Goal: Task Accomplishment & Management: Use online tool/utility

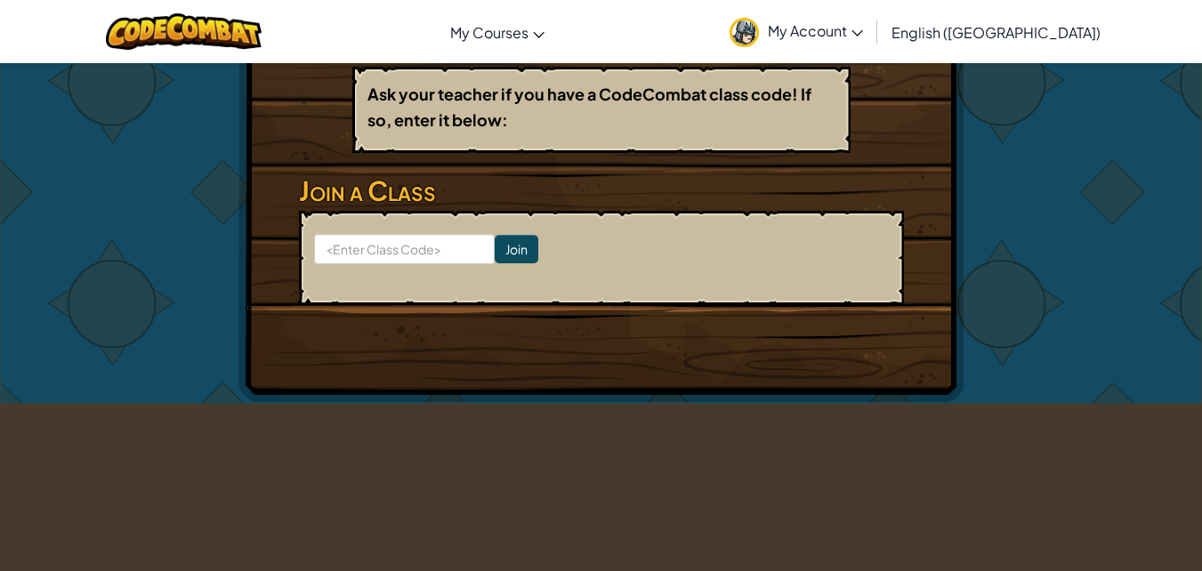
scroll to position [299, 0]
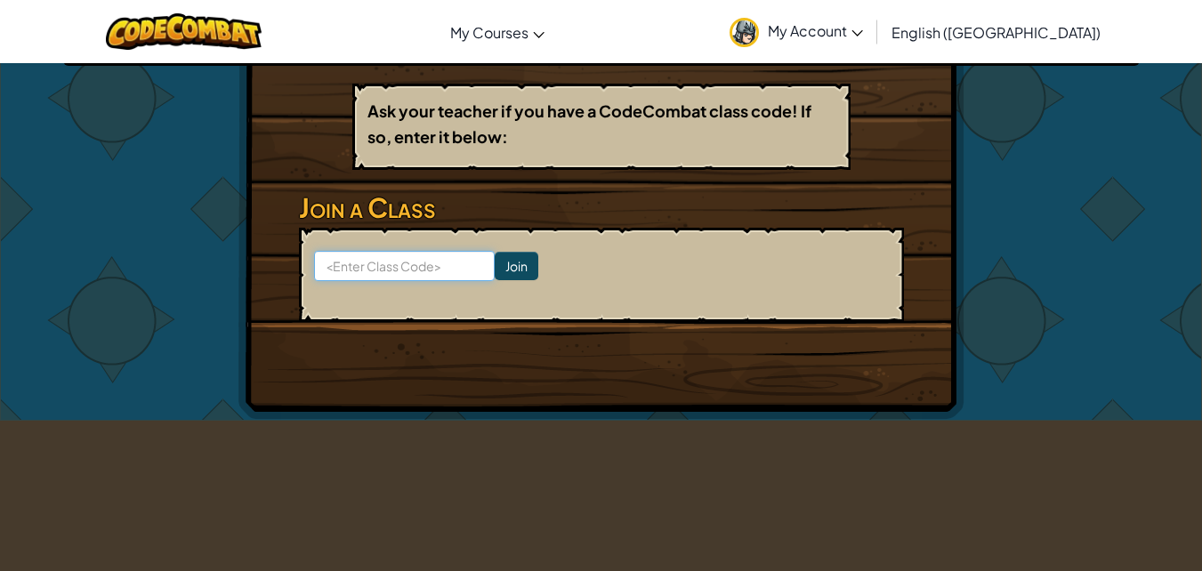
click at [426, 268] on input at bounding box center [404, 266] width 181 height 30
paste input "LargeSaltLife"
type input "LargeSaltLife"
click at [498, 261] on input "Join" at bounding box center [516, 266] width 44 height 28
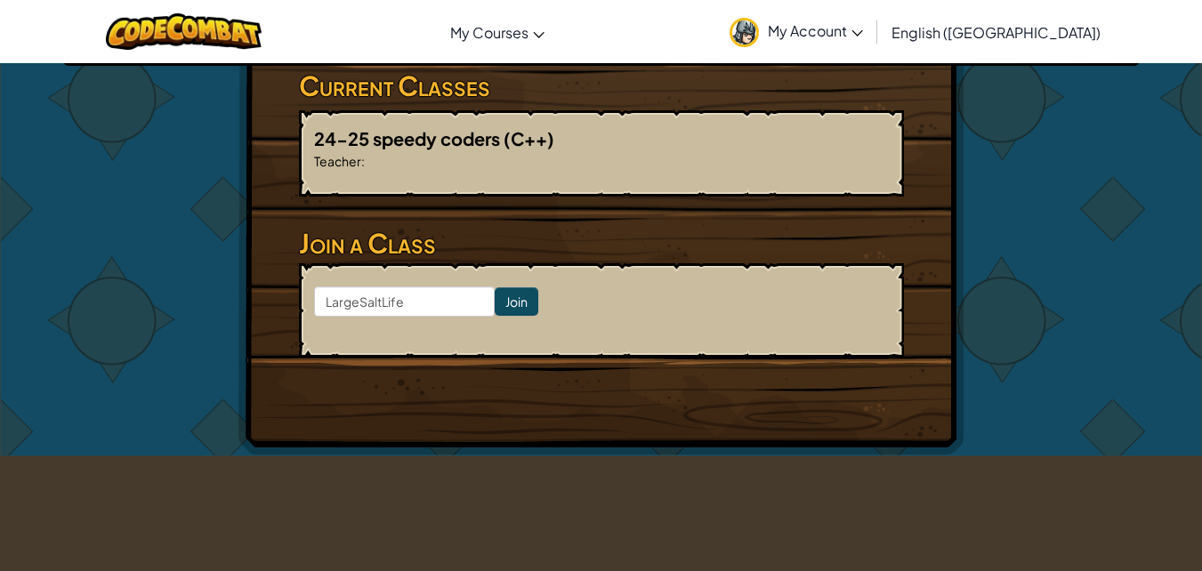
click at [540, 182] on div "24-25 speedy coders (C++) Teacher :" at bounding box center [601, 153] width 605 height 86
click at [479, 140] on span "24-25 speedy coders" at bounding box center [408, 138] width 189 height 22
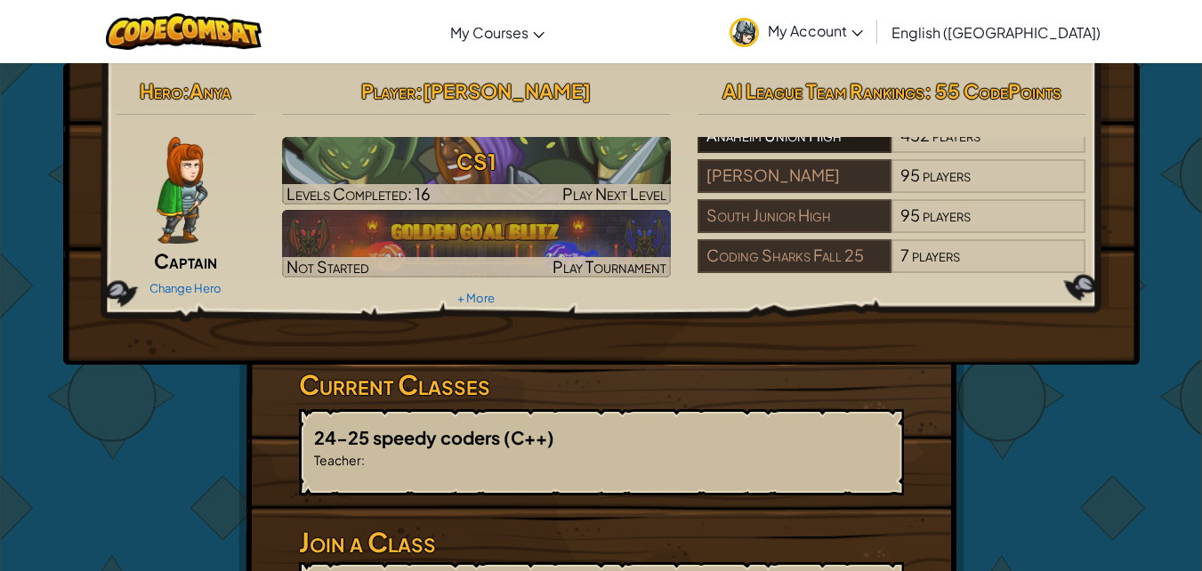
scroll to position [0, 0]
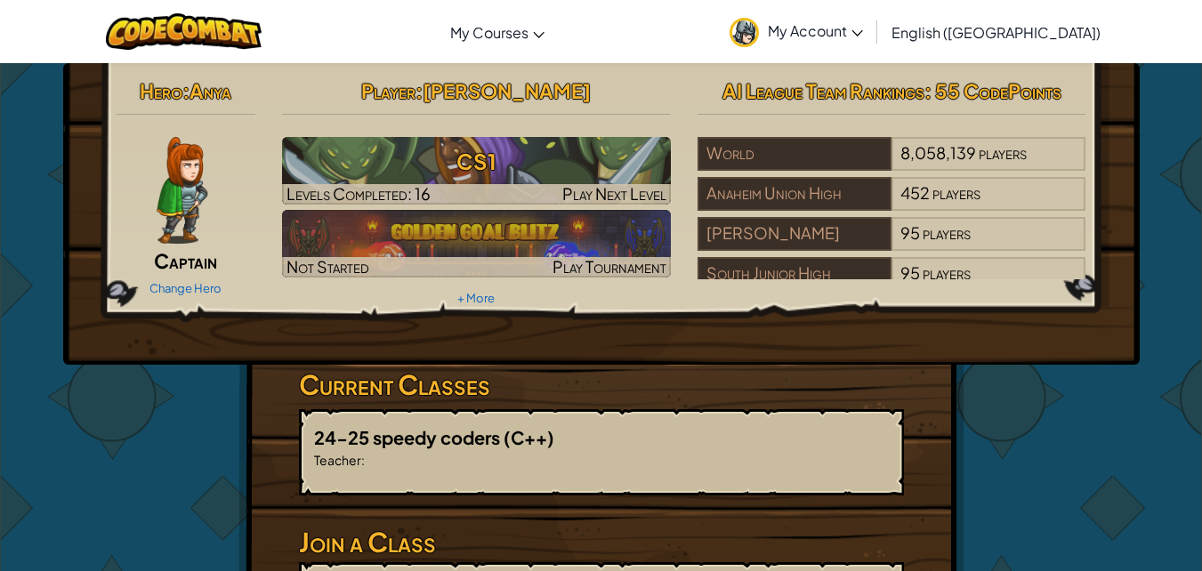
click at [863, 26] on span "My Account" at bounding box center [815, 30] width 95 height 19
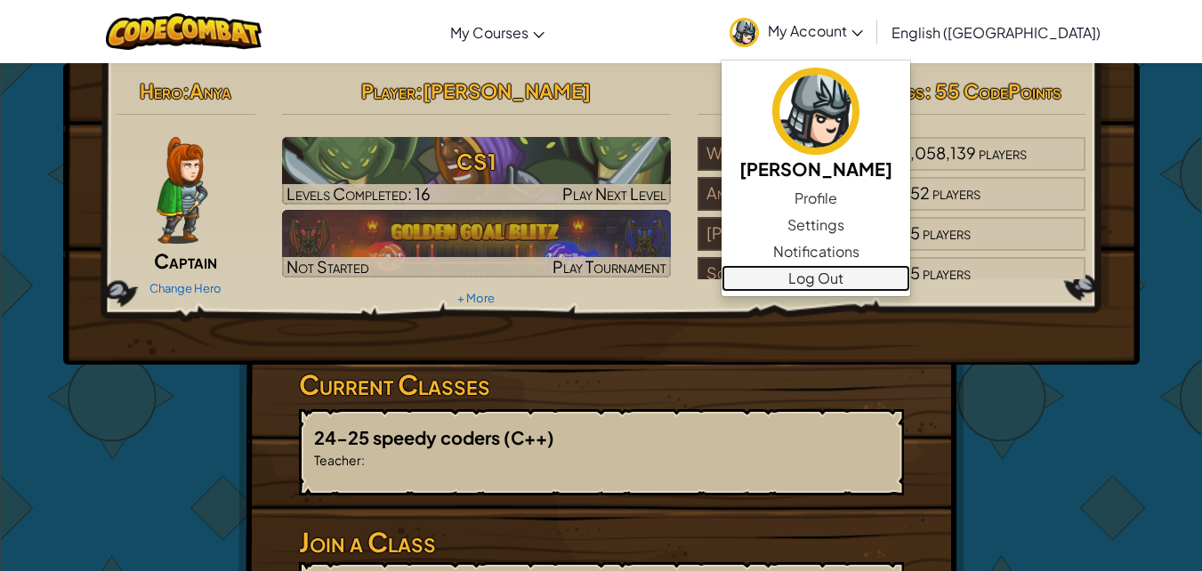
click at [910, 280] on link "Log Out" at bounding box center [815, 278] width 189 height 27
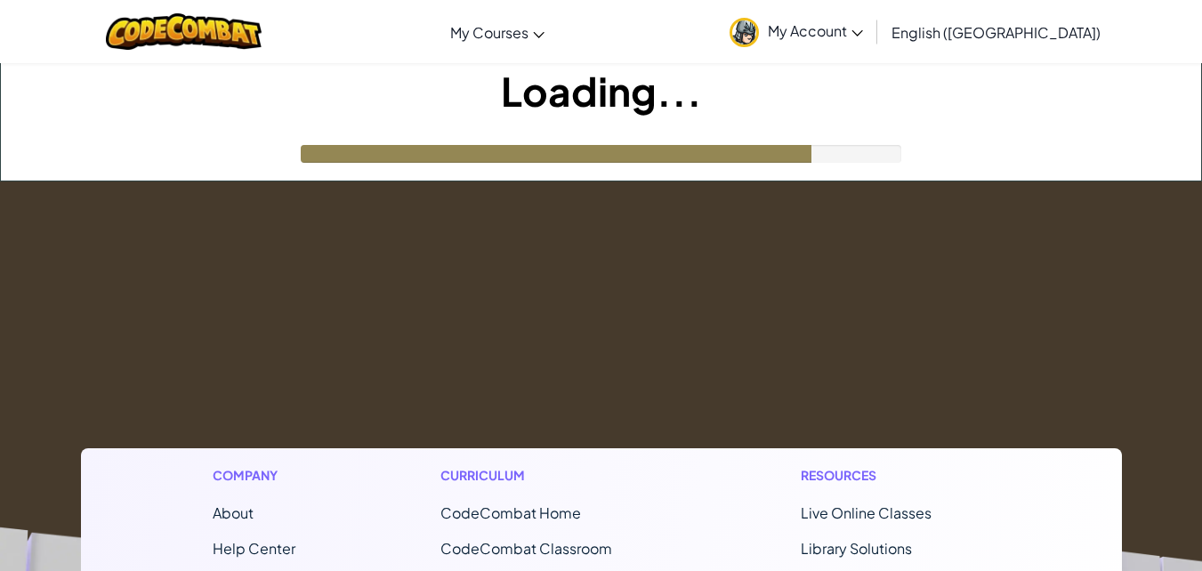
click at [863, 35] on span "My Account" at bounding box center [815, 30] width 95 height 19
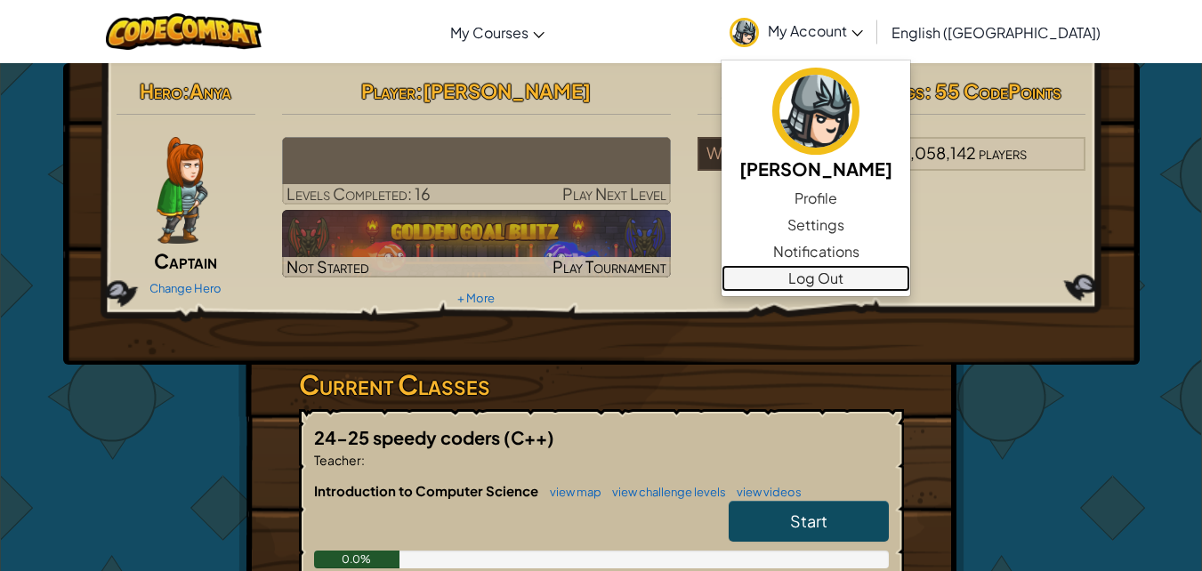
click at [904, 282] on link "Log Out" at bounding box center [815, 278] width 189 height 27
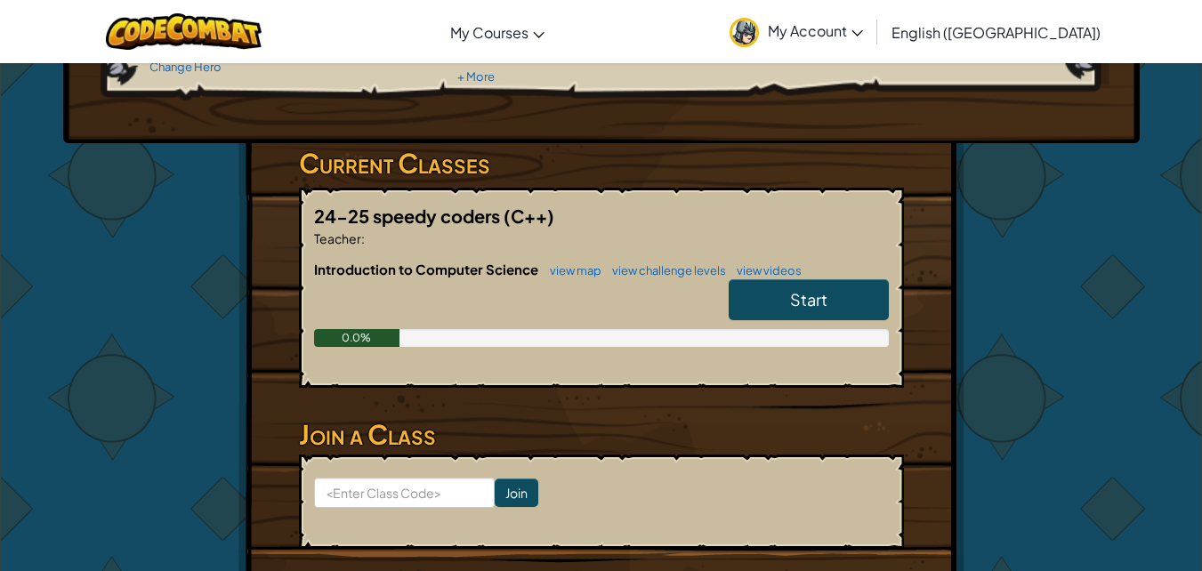
scroll to position [233, 0]
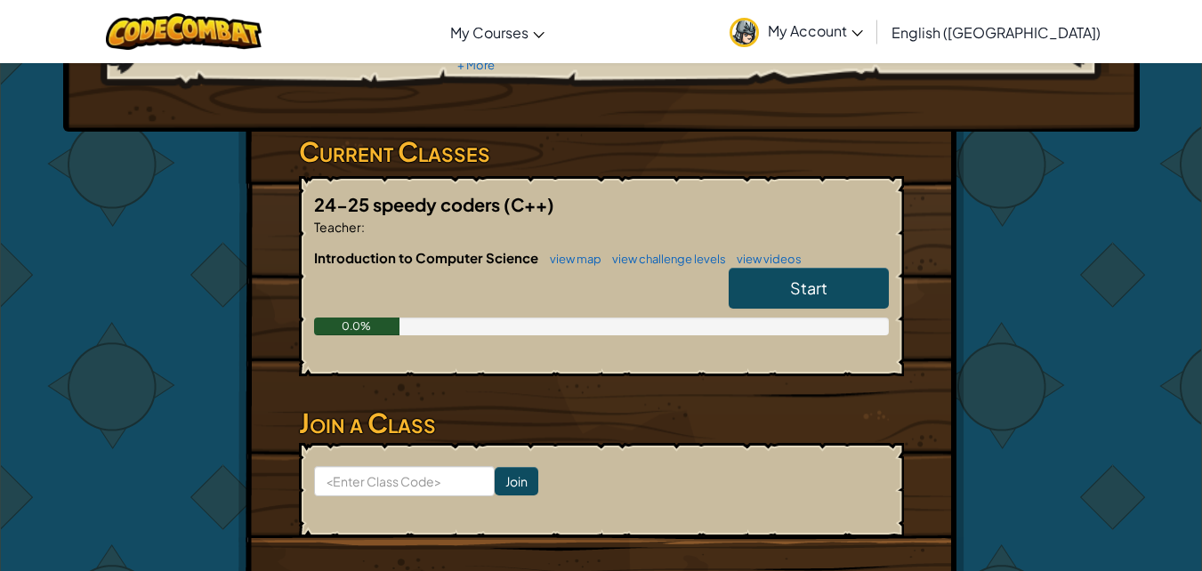
click at [805, 285] on span "Start" at bounding box center [808, 287] width 37 height 20
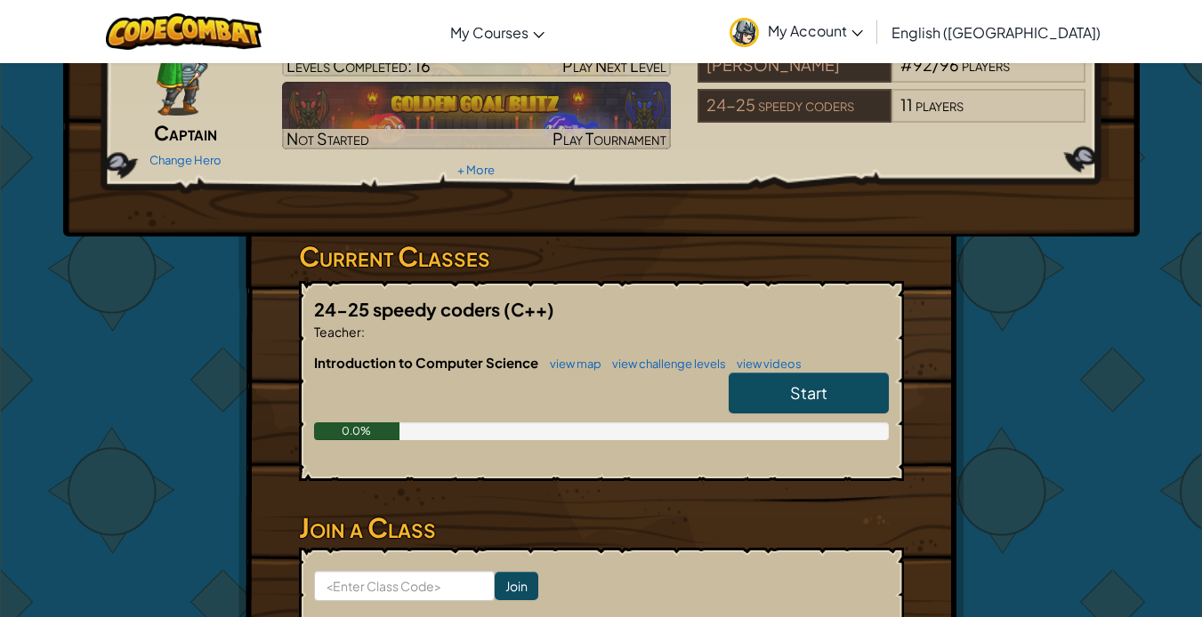
scroll to position [129, 0]
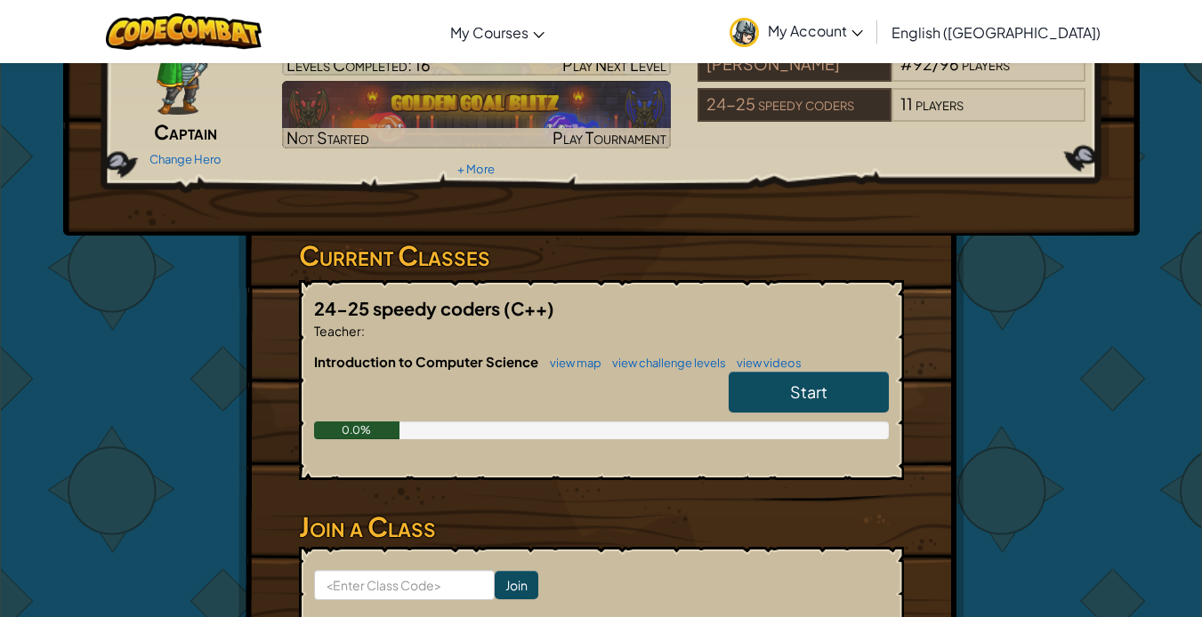
click at [817, 422] on div "0.0%" at bounding box center [601, 431] width 575 height 18
click at [824, 403] on link "Start" at bounding box center [808, 392] width 160 height 41
click at [806, 375] on link "Start" at bounding box center [808, 392] width 160 height 41
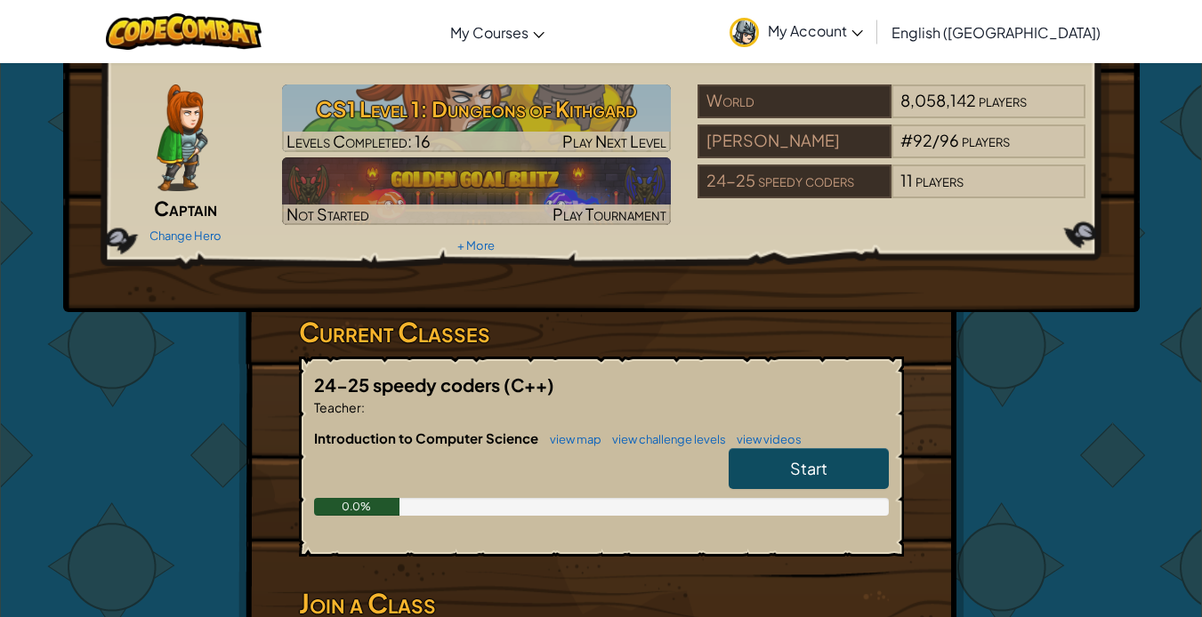
scroll to position [0, 0]
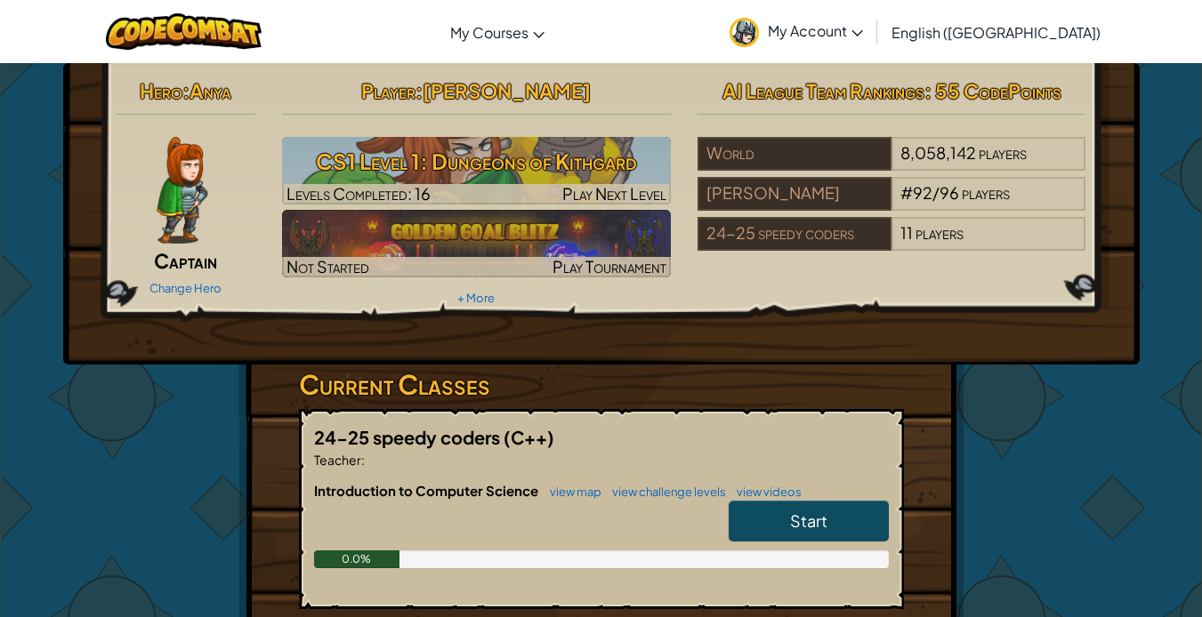
click at [801, 509] on link "Start" at bounding box center [808, 521] width 160 height 41
click at [863, 33] on span "My Account" at bounding box center [815, 30] width 95 height 19
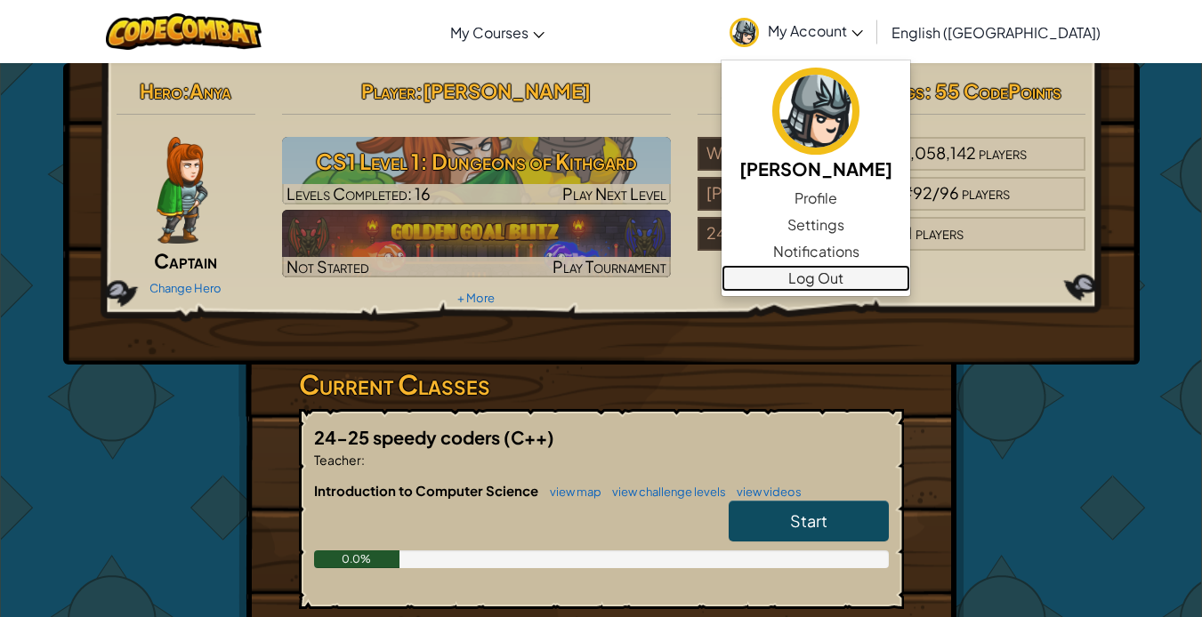
click at [910, 285] on link "Log Out" at bounding box center [815, 278] width 189 height 27
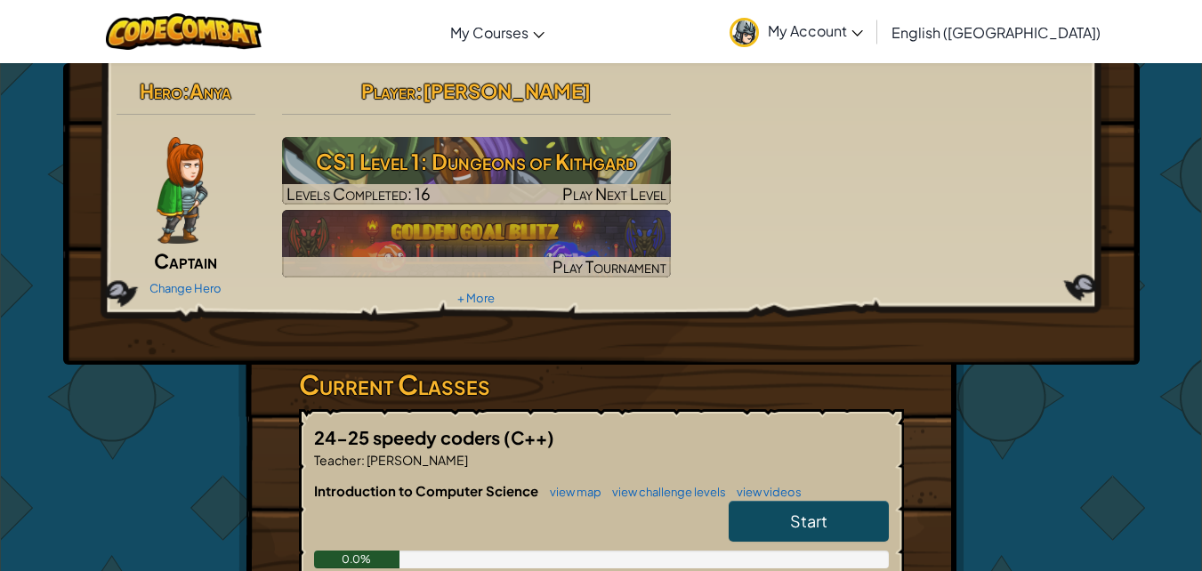
click at [815, 515] on span "Start" at bounding box center [808, 521] width 37 height 20
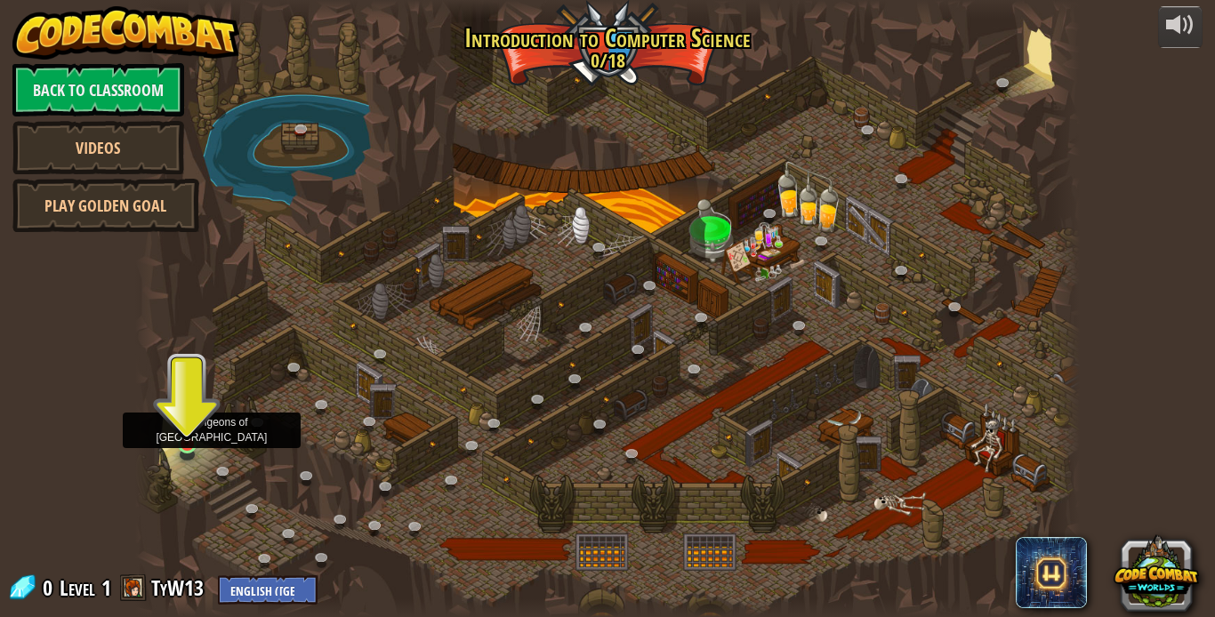
click at [188, 446] on div at bounding box center [187, 443] width 19 height 19
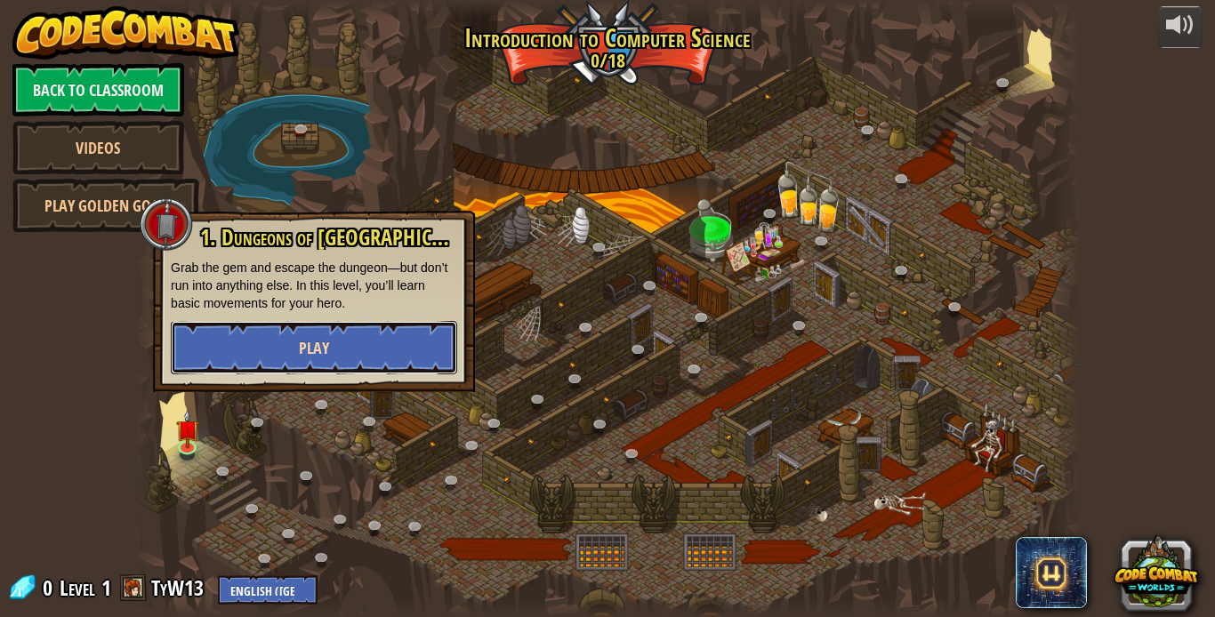
click at [299, 358] on span "Play" at bounding box center [314, 348] width 30 height 22
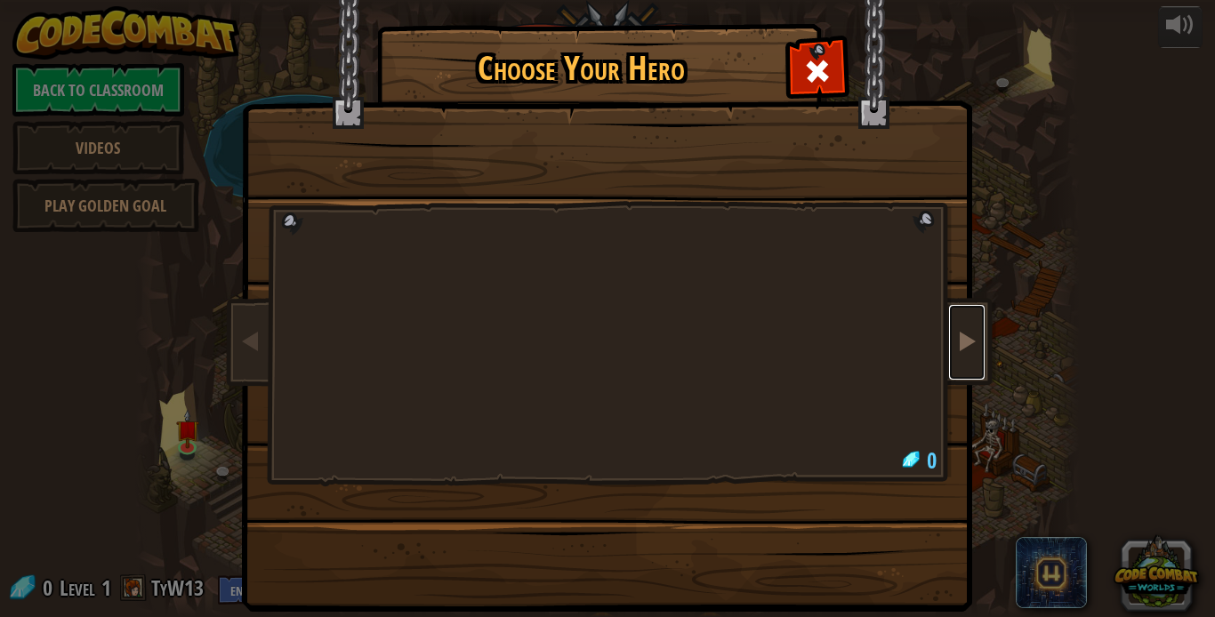
click at [956, 366] on link at bounding box center [967, 342] width 36 height 75
click at [233, 347] on link at bounding box center [251, 342] width 36 height 75
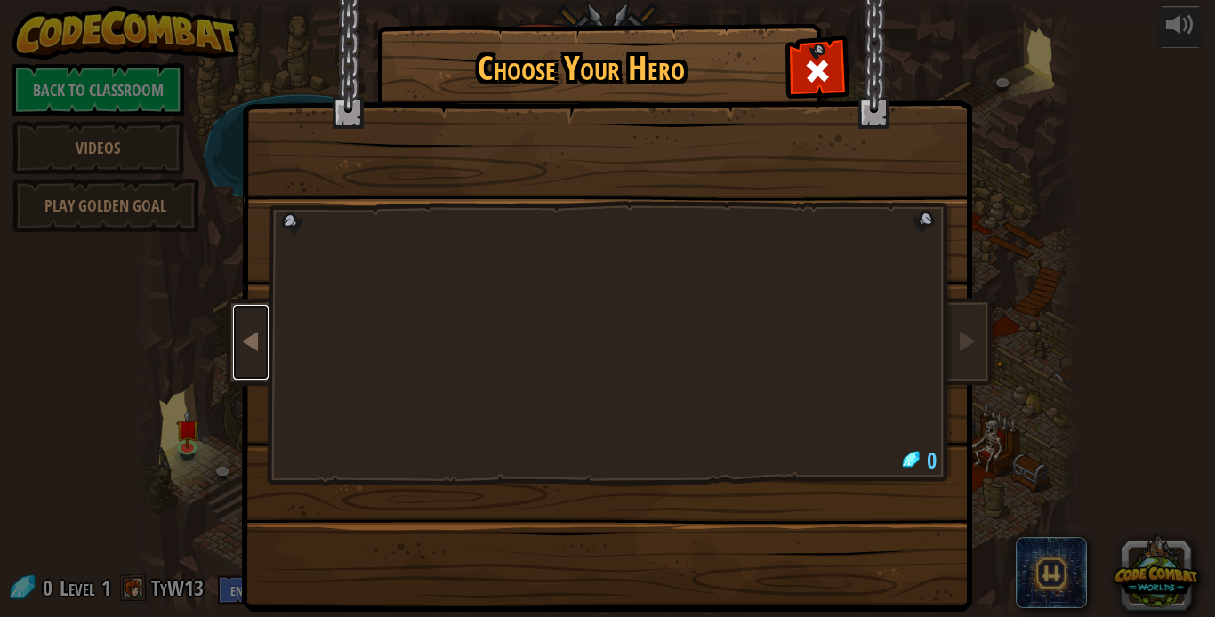
click at [233, 347] on link at bounding box center [251, 342] width 36 height 75
click at [958, 340] on span at bounding box center [966, 340] width 21 height 21
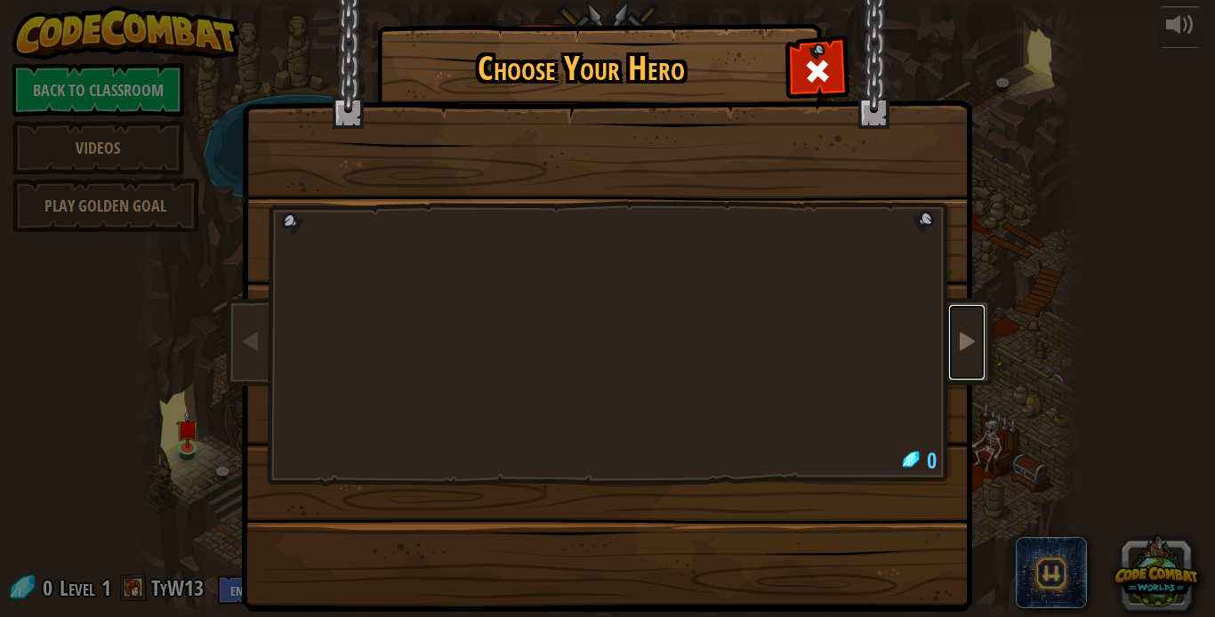
click at [958, 340] on span at bounding box center [966, 340] width 21 height 21
drag, startPoint x: 958, startPoint y: 340, endPoint x: 948, endPoint y: 380, distance: 41.2
click at [948, 28] on div "Choose Your Hero 0" at bounding box center [607, 28] width 729 height 2
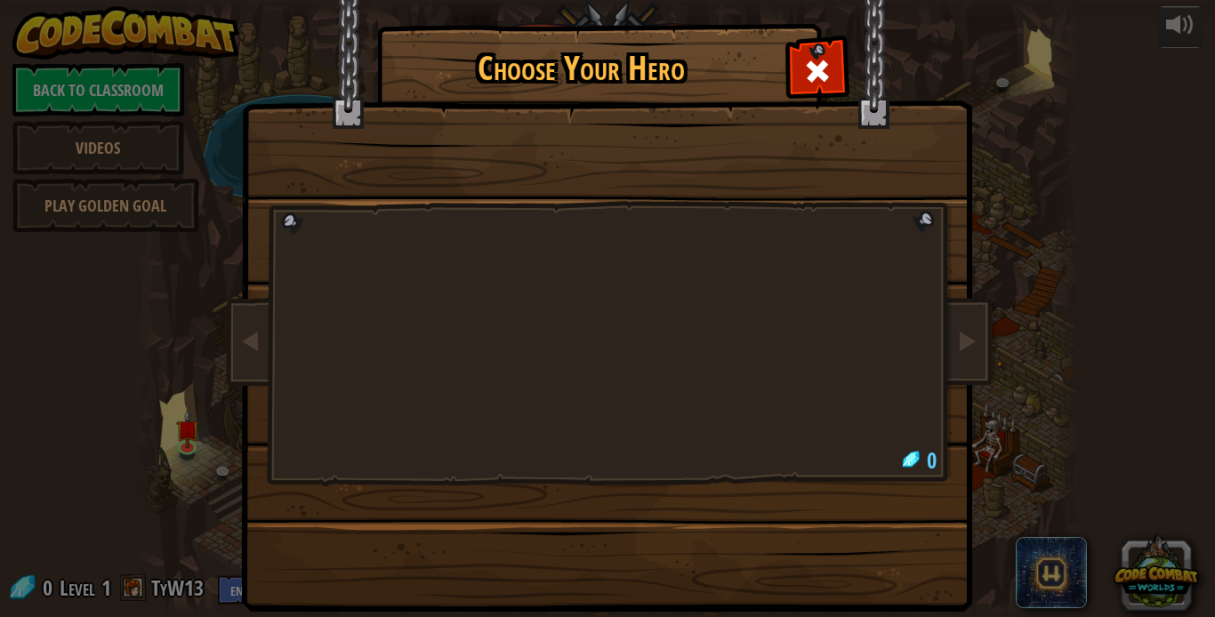
click at [948, 380] on img at bounding box center [611, 293] width 770 height 637
